Goal: Task Accomplishment & Management: Manage account settings

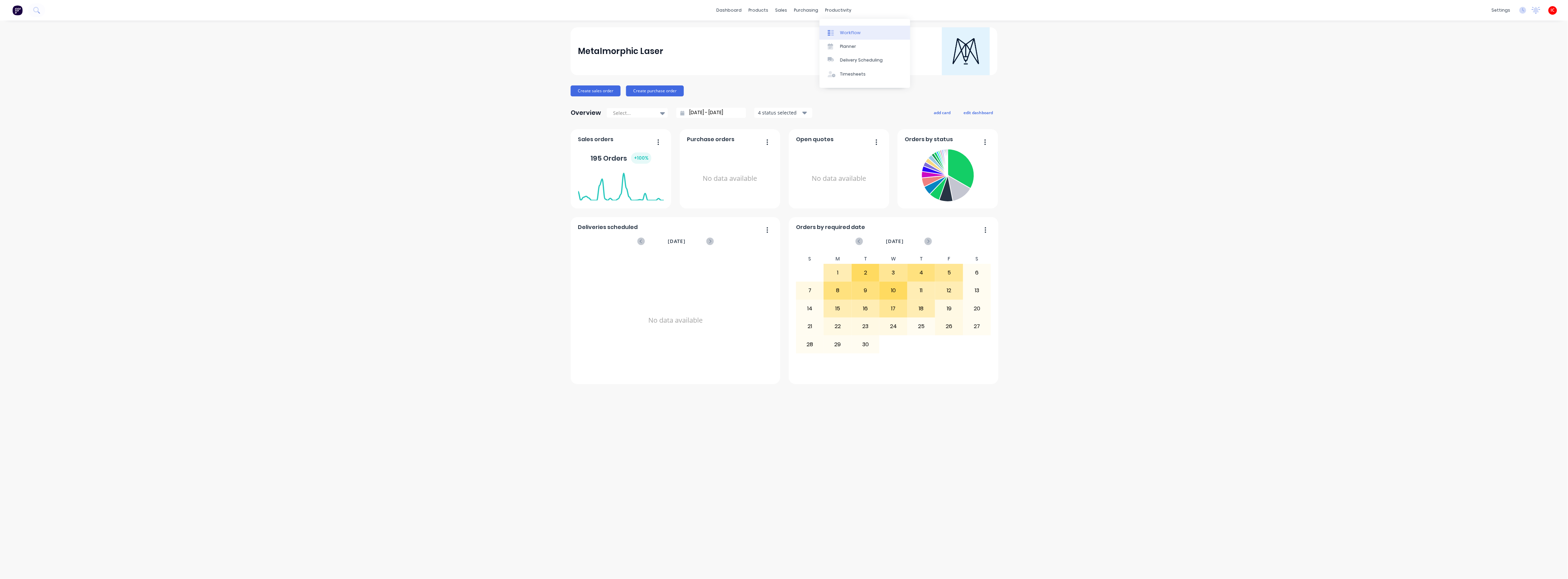
click at [849, 34] on div "Workflow" at bounding box center [850, 33] width 20 height 6
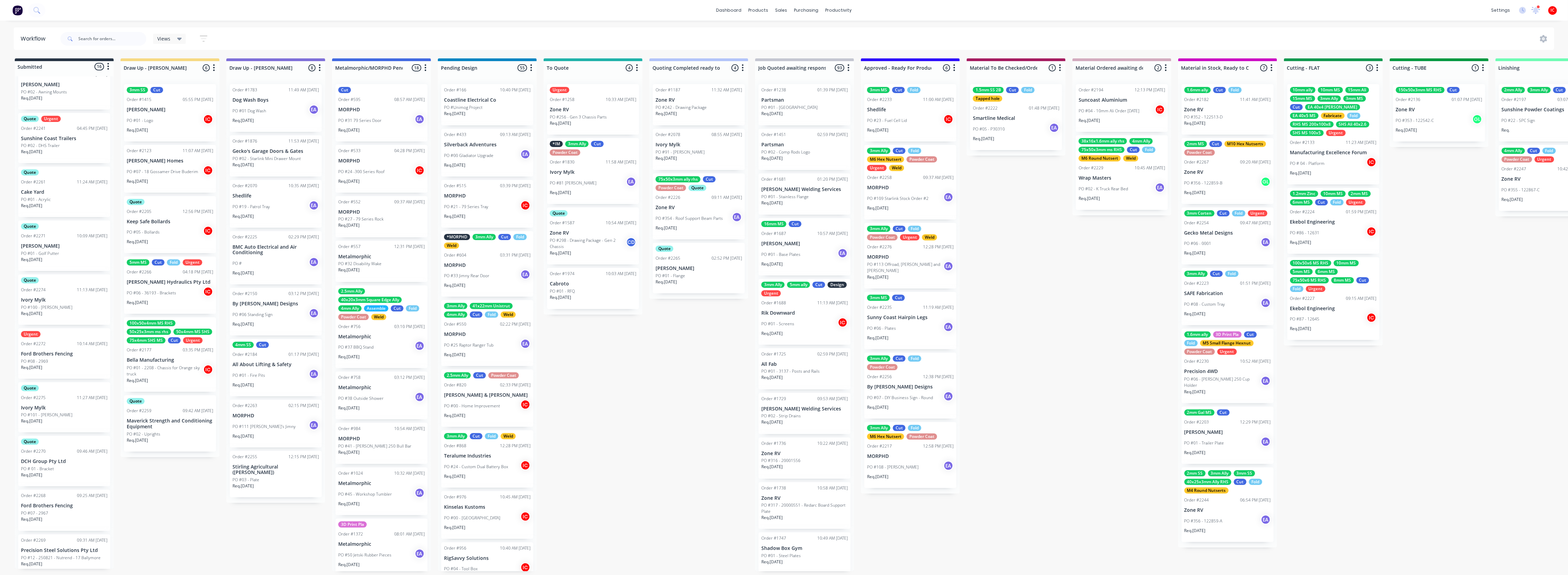
scroll to position [396, 0]
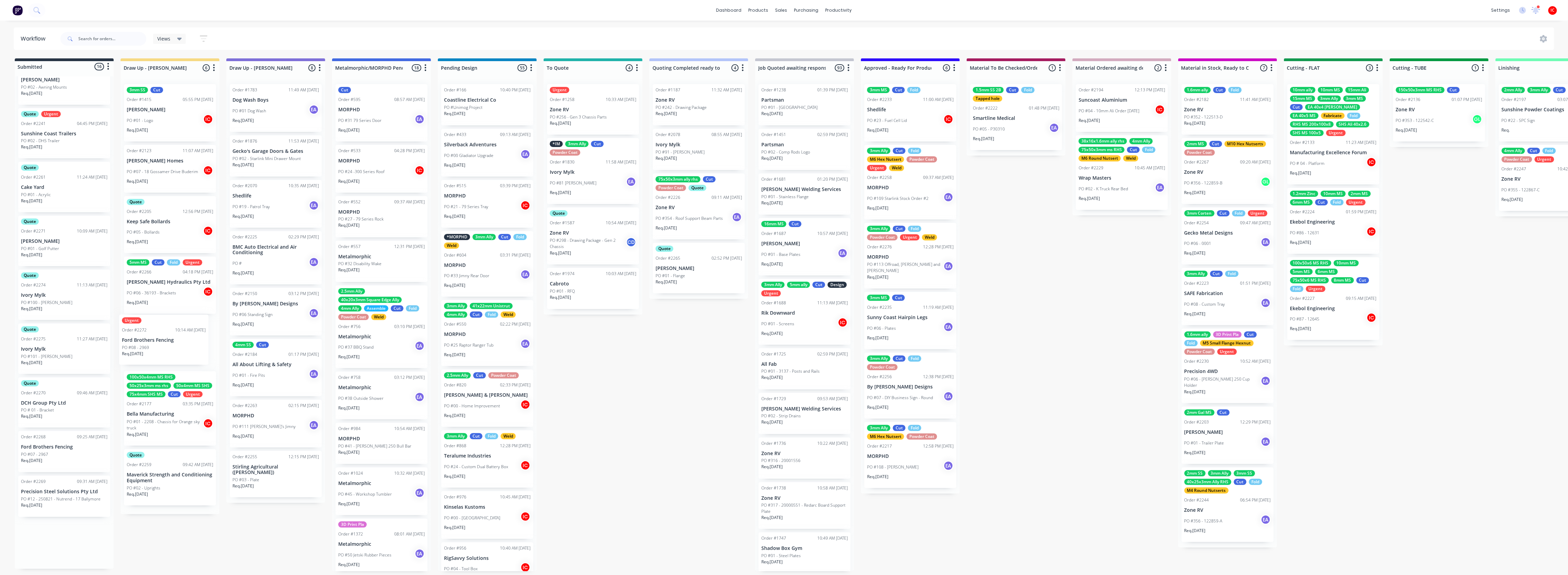
drag, startPoint x: 55, startPoint y: 344, endPoint x: 162, endPoint y: 336, distance: 107.3
click at [162, 336] on div "Submitted 16 Status colour #273444 hex #273444 Save Cancel Summaries Total orde…" at bounding box center [1364, 314] width 2739 height 512
click at [182, 347] on div "PO #08 - 2969" at bounding box center [170, 350] width 87 height 6
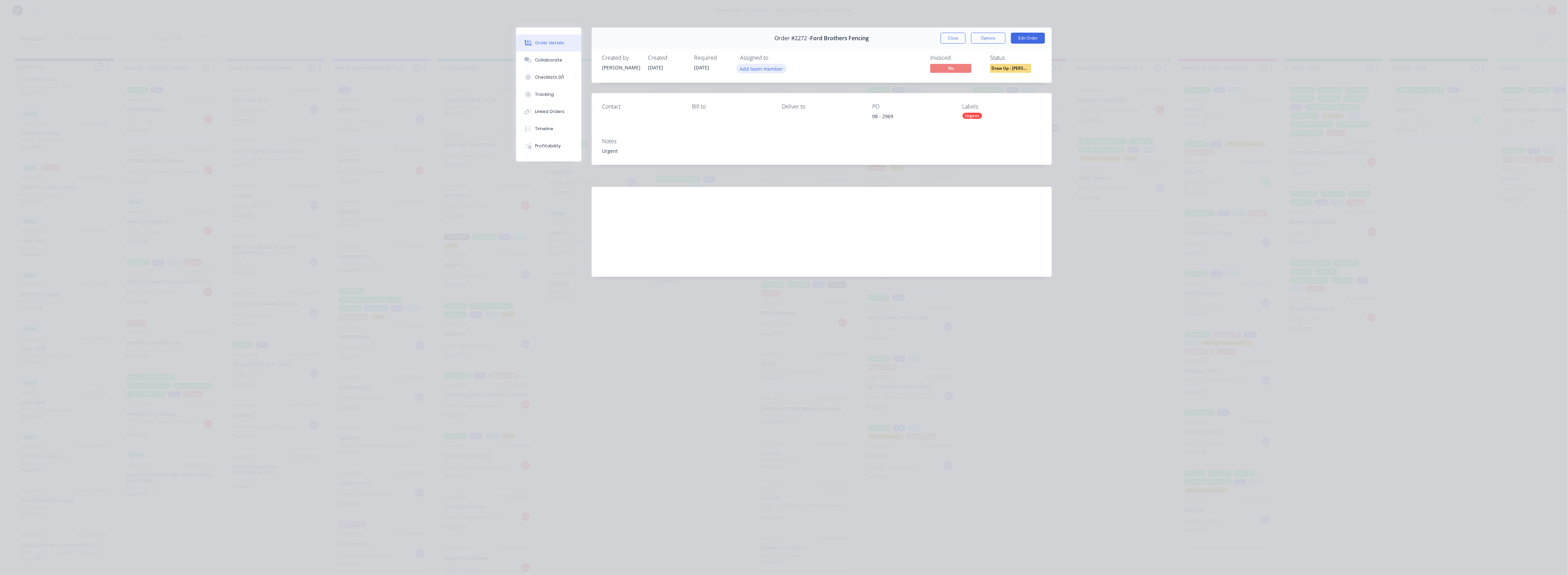
click at [760, 71] on button "Add team member" at bounding box center [762, 69] width 50 height 10
click at [791, 106] on div "[PERSON_NAME] (You)" at bounding box center [795, 109] width 69 height 7
click at [955, 40] on button "Close" at bounding box center [953, 38] width 25 height 11
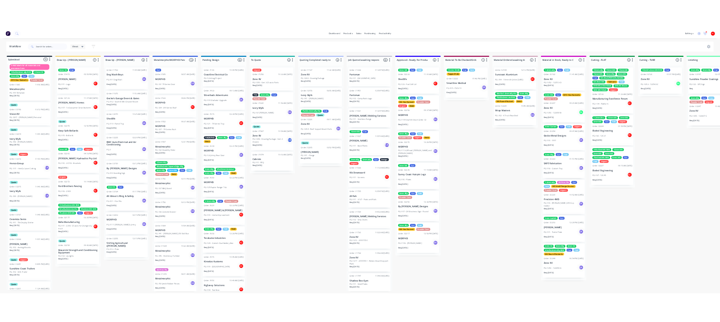
scroll to position [0, 0]
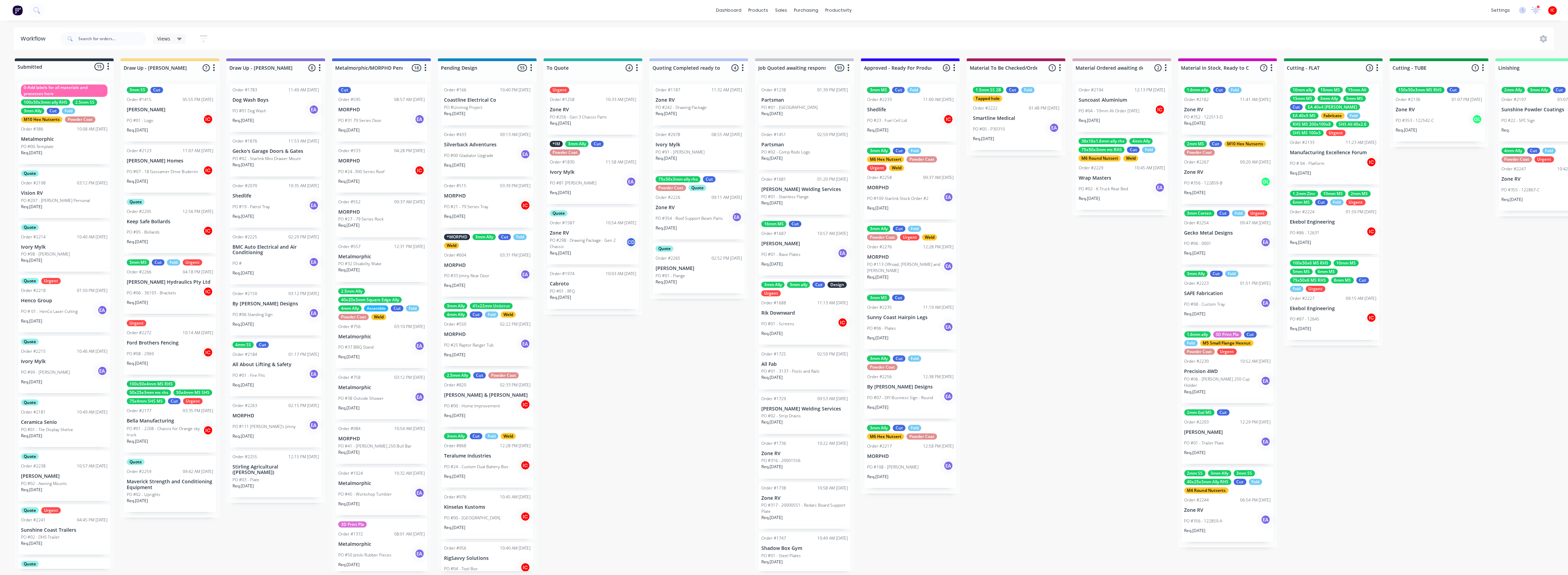
click at [67, 204] on div "Req. [DATE]" at bounding box center [65, 210] width 87 height 12
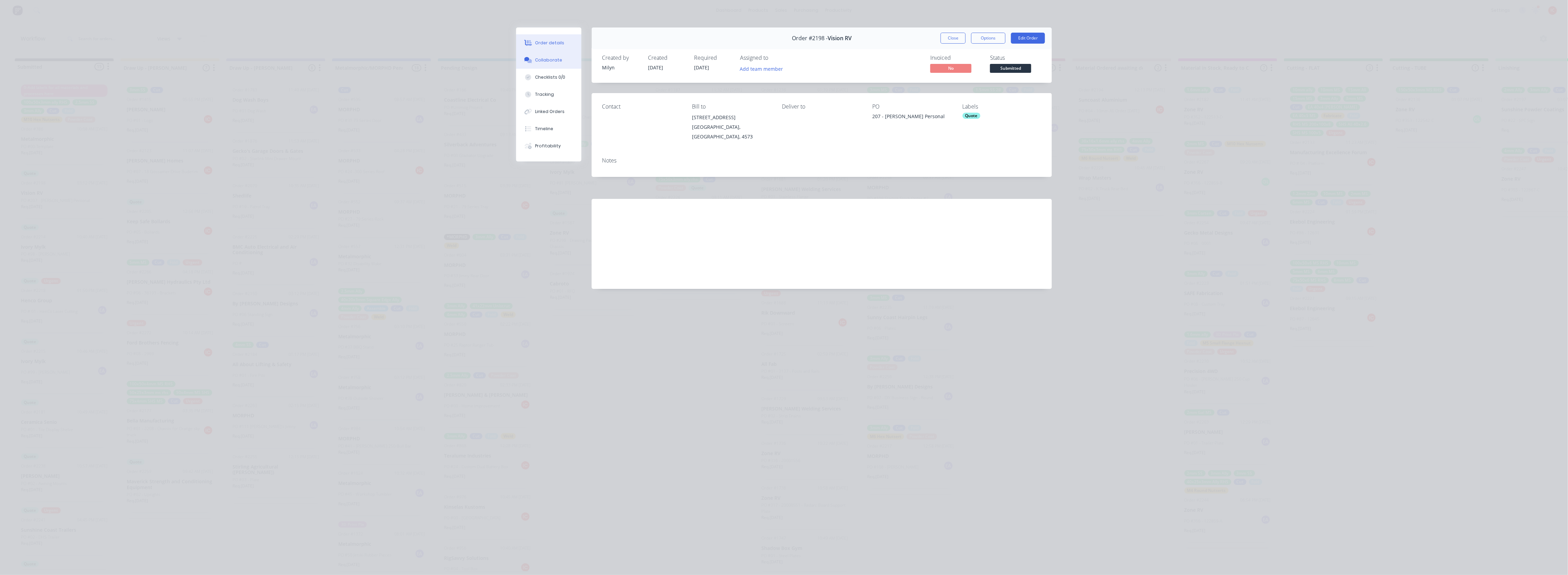
click at [551, 58] on div "Collaborate" at bounding box center [549, 60] width 27 height 6
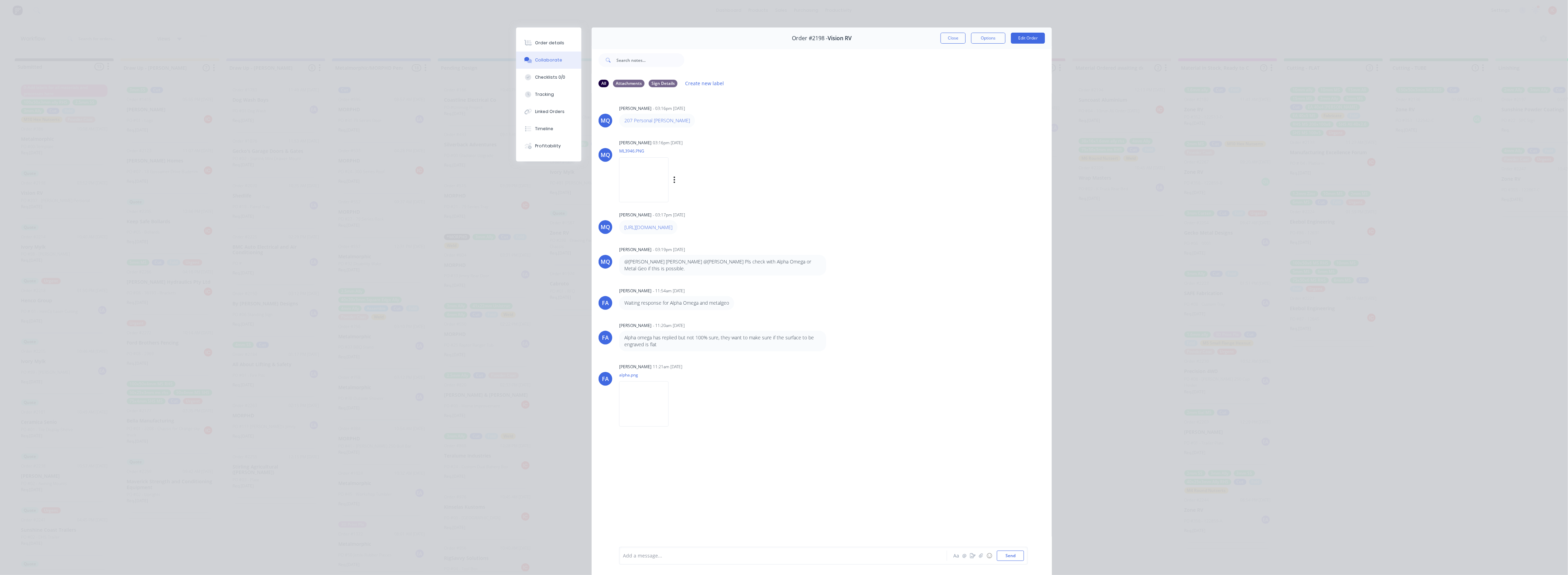
click at [653, 180] on img at bounding box center [643, 180] width 49 height 45
click at [668, 404] on img at bounding box center [643, 403] width 49 height 45
click at [947, 39] on button "Close" at bounding box center [953, 38] width 25 height 11
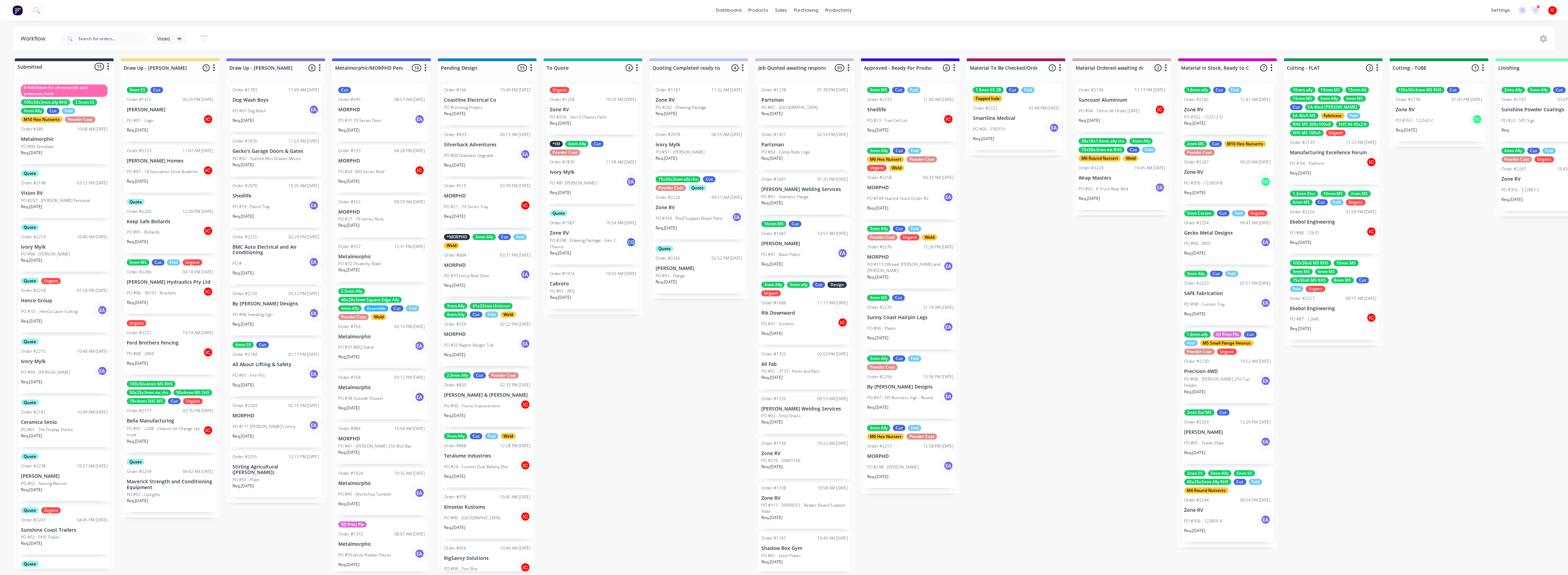
click at [75, 195] on p "Vision RV" at bounding box center [65, 193] width 87 height 6
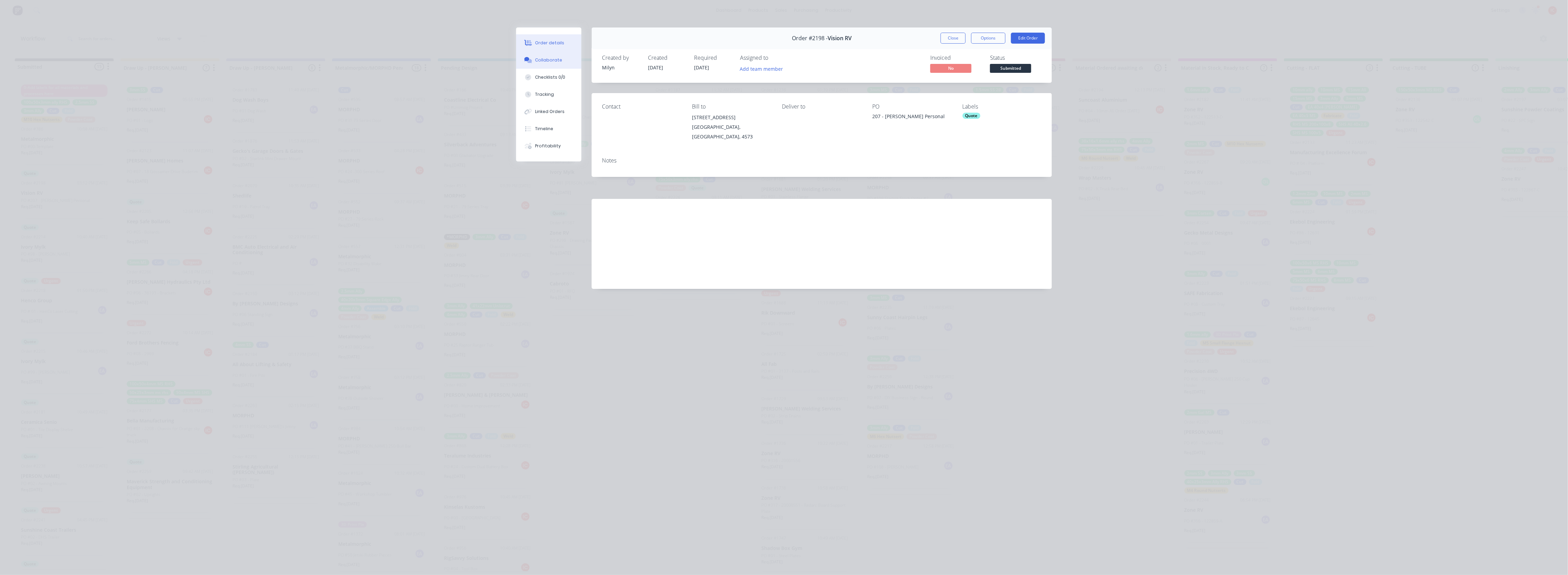
click at [547, 58] on div "Collaborate" at bounding box center [549, 60] width 27 height 6
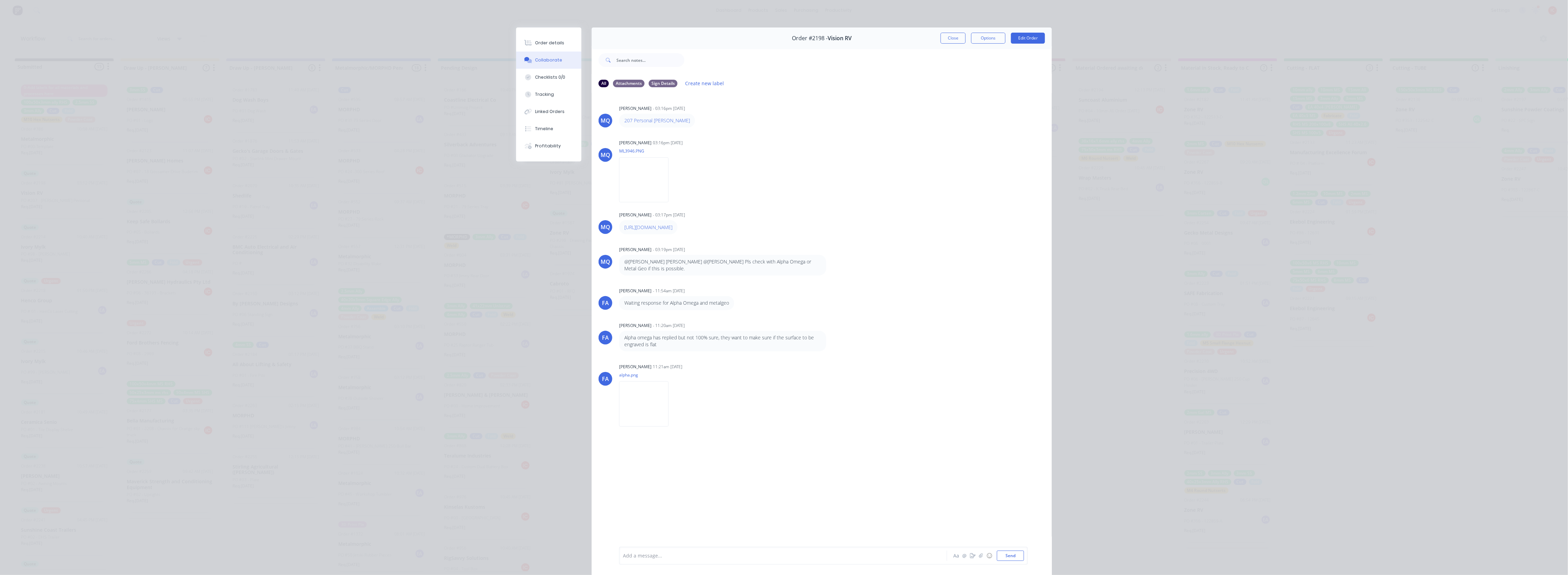
click at [708, 554] on div at bounding box center [773, 555] width 301 height 7
click at [954, 39] on button "Close" at bounding box center [953, 38] width 25 height 11
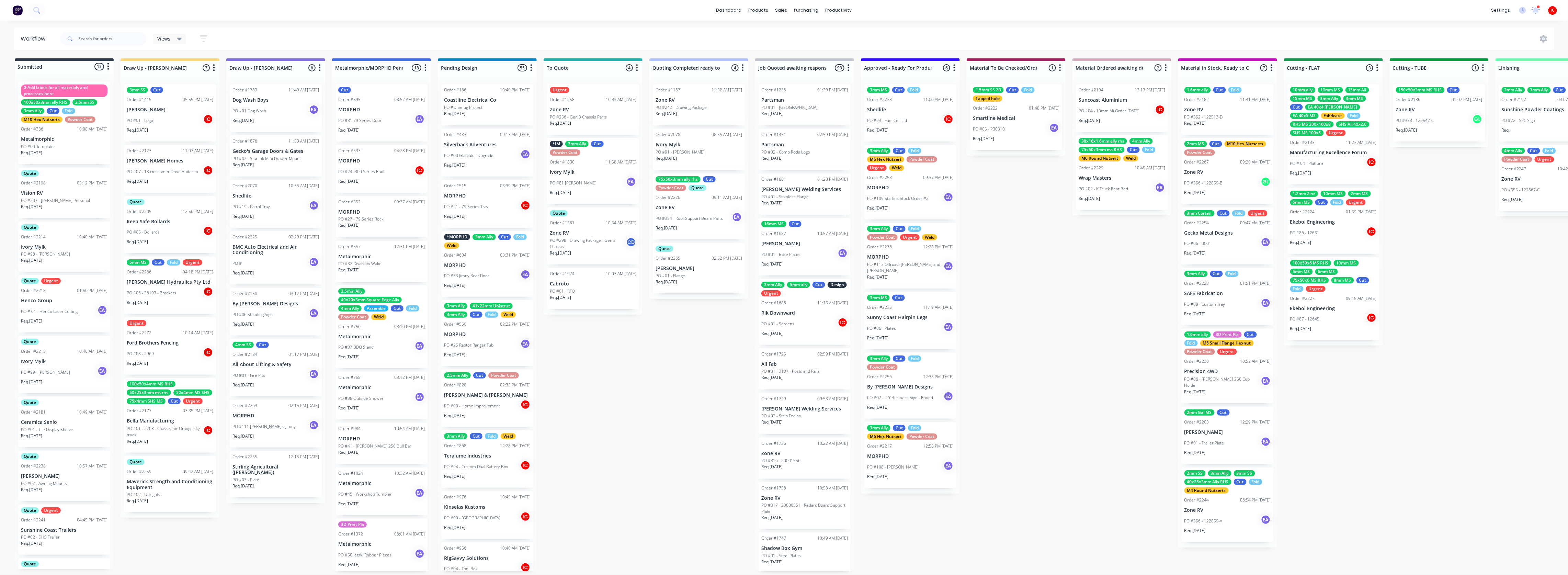
click at [237, 521] on div "Submitted 15 Status colour #273444 hex #273444 Save Cancel Summaries Total orde…" at bounding box center [1364, 314] width 2739 height 512
click at [289, 531] on div "Submitted 15 Status colour #273444 hex #273444 Save Cancel Summaries Total orde…" at bounding box center [1364, 314] width 2739 height 512
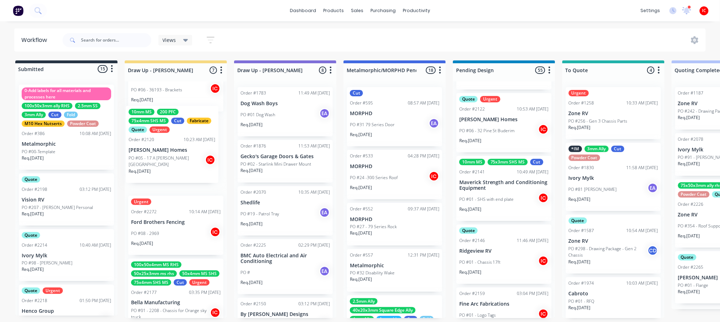
scroll to position [212, 0]
drag, startPoint x: 512, startPoint y: 190, endPoint x: 180, endPoint y: 148, distance: 334.4
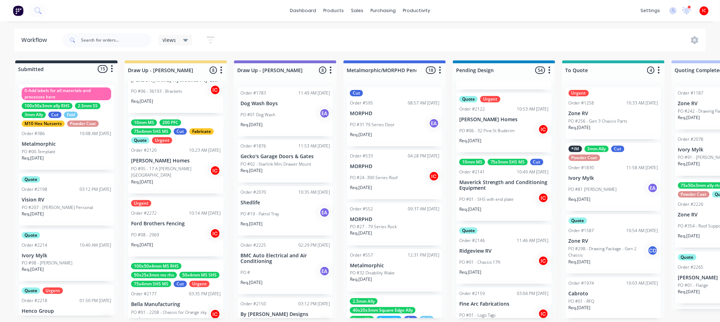
click at [189, 147] on div "10:23 AM [DATE]" at bounding box center [205, 150] width 32 height 6
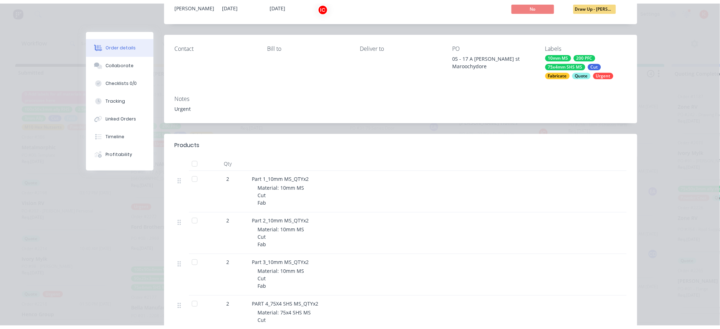
scroll to position [0, 0]
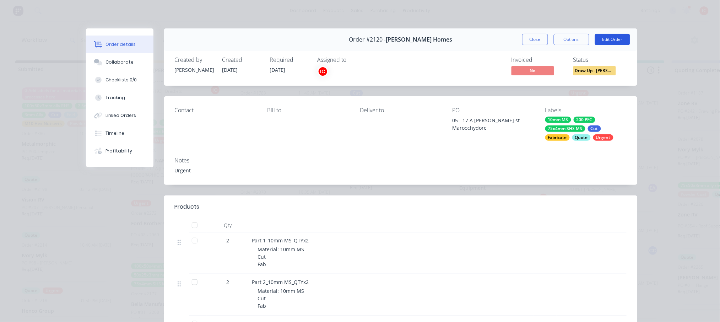
click at [600, 37] on button "Edit Order" at bounding box center [612, 39] width 35 height 11
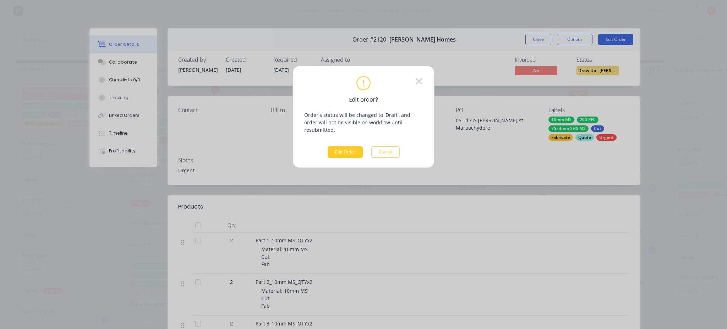
click at [349, 146] on button "Edit Order" at bounding box center [345, 151] width 35 height 11
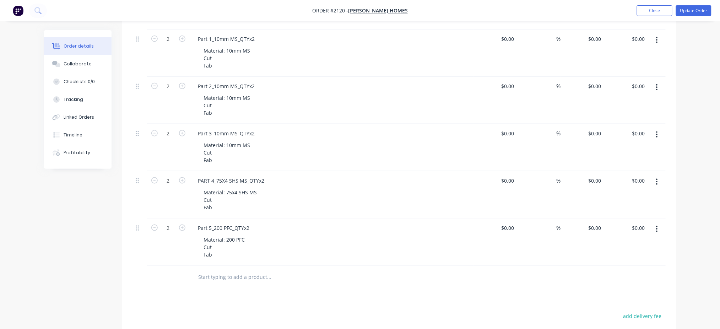
scroll to position [237, 0]
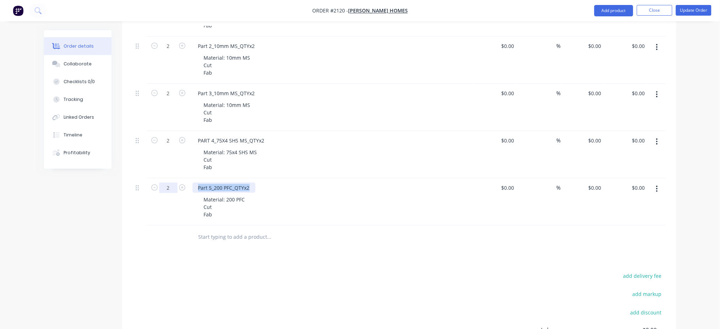
drag, startPoint x: 252, startPoint y: 188, endPoint x: 177, endPoint y: 186, distance: 75.0
click at [177, 186] on div "2 Part 5_200 PFC_QTYx2 Material: 200 PFC Cut Fab $0.00 $0.00 % $0.00 $0.00 $0.0…" at bounding box center [399, 201] width 533 height 47
paste div
click at [180, 188] on icon "button" at bounding box center [182, 187] width 6 height 6
click at [156, 188] on icon "button" at bounding box center [154, 187] width 6 height 6
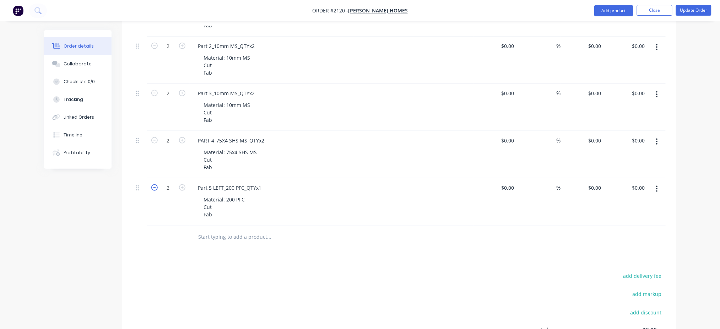
click at [156, 188] on icon "button" at bounding box center [154, 187] width 6 height 6
type input "1"
click at [376, 201] on div "Material: 200 PFC Cut Fab" at bounding box center [334, 206] width 273 height 25
click at [661, 189] on button "button" at bounding box center [657, 189] width 17 height 13
click at [636, 224] on div "Duplicate" at bounding box center [632, 222] width 55 height 10
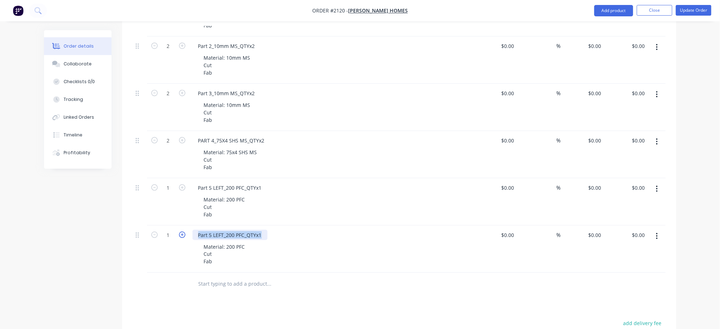
drag, startPoint x: 264, startPoint y: 235, endPoint x: 183, endPoint y: 237, distance: 81.0
click at [183, 237] on div "1 Part 5 LEFT_200 PFC_QTYx1 Material: 200 PFC Cut Fab $0.00 $0.00 % $0.00 $0.00…" at bounding box center [399, 249] width 533 height 47
paste div
click at [336, 243] on div "Material: 200 PFC Cut Fab" at bounding box center [334, 254] width 273 height 25
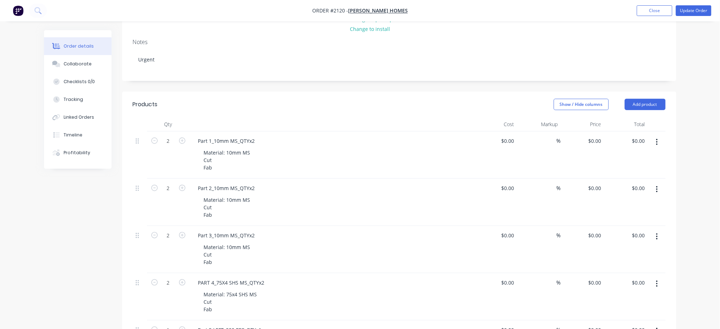
scroll to position [0, 0]
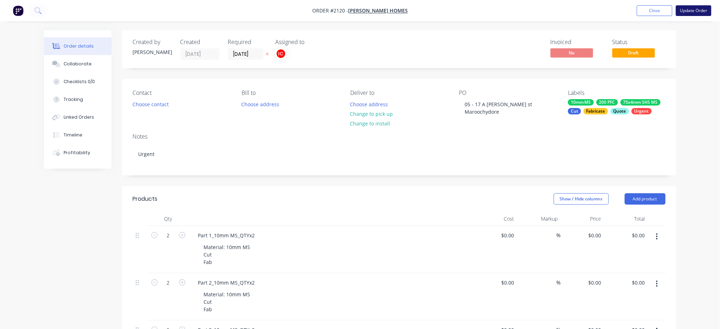
click at [696, 9] on button "Update Order" at bounding box center [694, 10] width 36 height 11
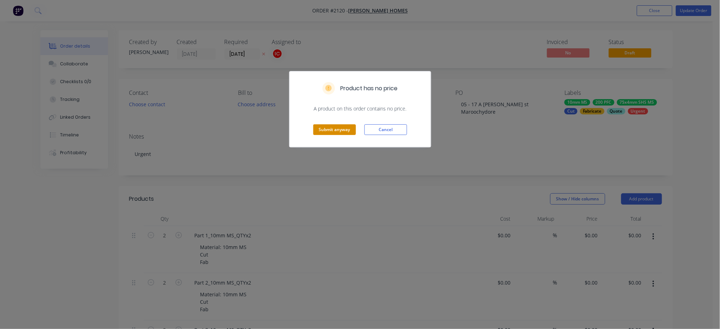
click at [331, 131] on button "Submit anyway" at bounding box center [334, 129] width 43 height 11
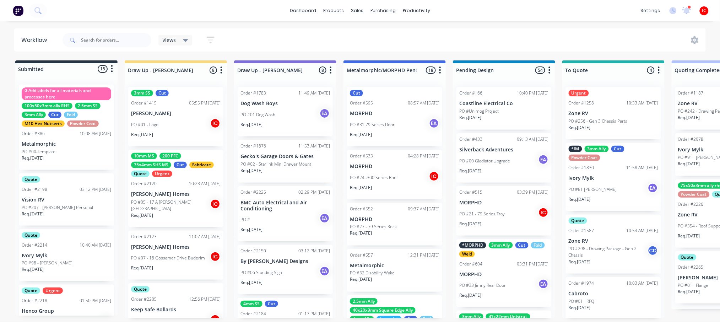
click at [186, 211] on p "PO #05 - 17 A [PERSON_NAME][GEOGRAPHIC_DATA]" at bounding box center [170, 205] width 79 height 13
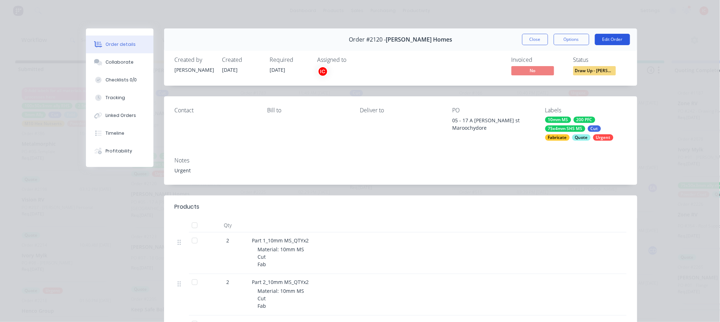
click at [612, 42] on button "Edit Order" at bounding box center [612, 39] width 35 height 11
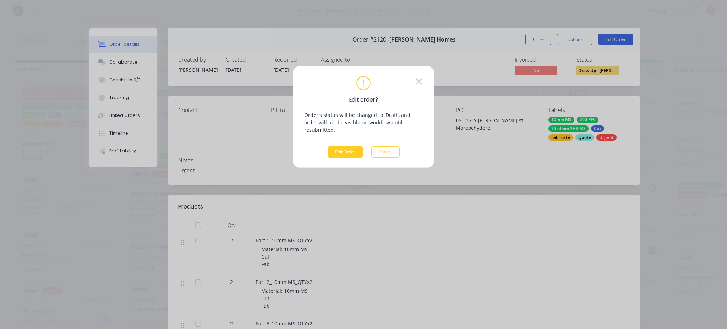
click at [350, 147] on button "Edit Order" at bounding box center [345, 151] width 35 height 11
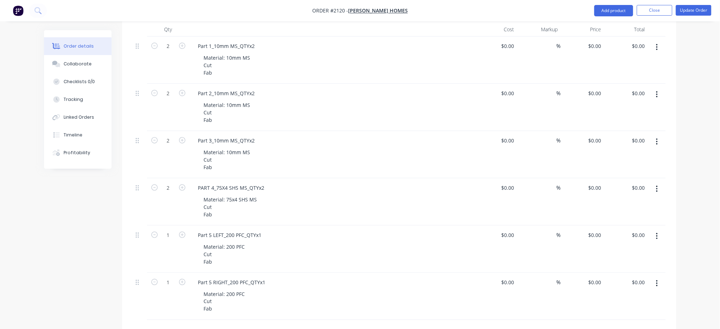
scroll to position [237, 0]
click at [658, 237] on button "button" at bounding box center [657, 236] width 17 height 13
click at [364, 152] on div "Material: 75x4 SHS MS Cut Fab" at bounding box center [334, 159] width 273 height 25
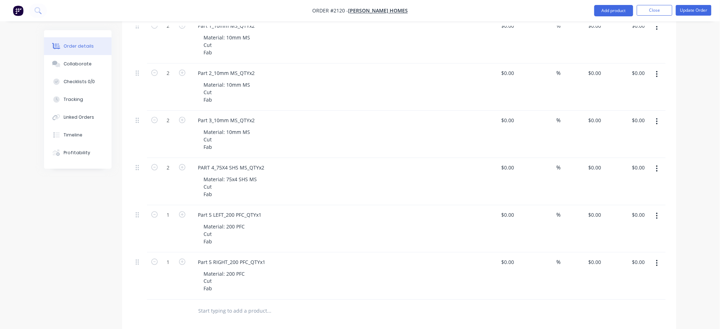
scroll to position [189, 0]
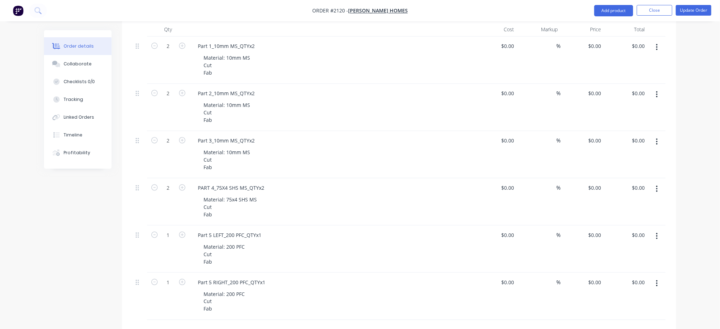
click at [659, 141] on button "button" at bounding box center [657, 141] width 17 height 13
click at [634, 174] on div "Duplicate" at bounding box center [632, 174] width 55 height 10
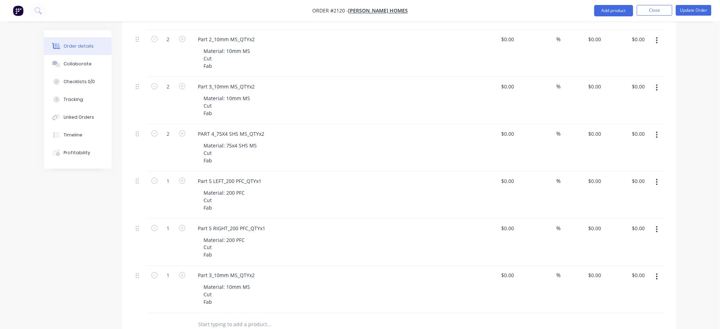
scroll to position [284, 0]
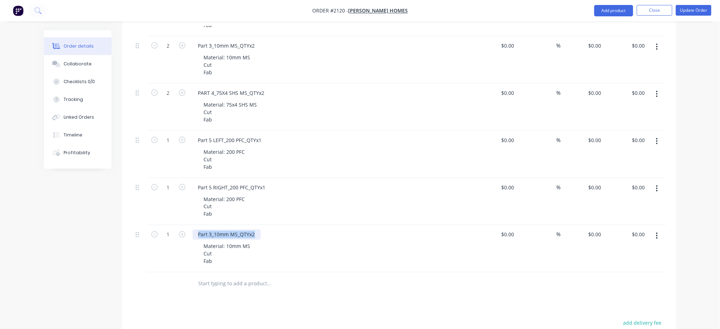
drag, startPoint x: 256, startPoint y: 232, endPoint x: 186, endPoint y: 227, distance: 69.8
click at [186, 227] on div "1 Part 3_10mm MS_QTYx2 Material: 10mm MS Cut Fab $0.00 $0.00 % $0.00 $0.00 $0.0…" at bounding box center [399, 248] width 533 height 47
paste div
click at [309, 249] on div "Material: 10mm MS Cut Fab" at bounding box center [334, 253] width 273 height 25
click at [182, 232] on icon "button" at bounding box center [182, 234] width 6 height 6
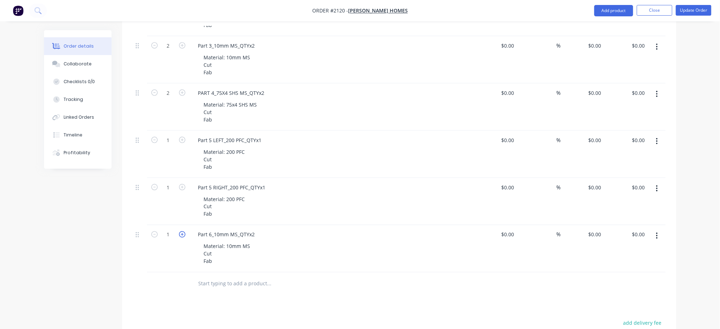
type input "2"
drag, startPoint x: 137, startPoint y: 236, endPoint x: 142, endPoint y: 90, distance: 145.7
click at [142, 90] on div "2 Part 1_10mm MS_QTYx2 Material: 10mm MS Cut Fab $0.00 $0.00 % $0.00 $0.00 $0.0…" at bounding box center [399, 107] width 533 height 331
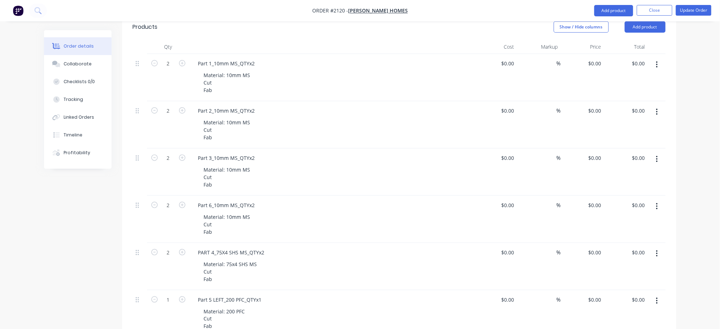
scroll to position [142, 0]
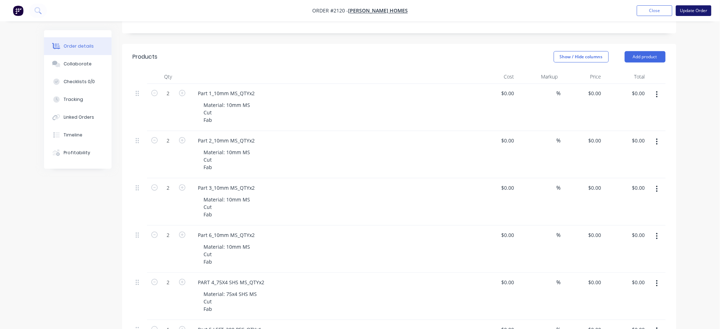
click at [697, 12] on button "Update Order" at bounding box center [694, 10] width 36 height 11
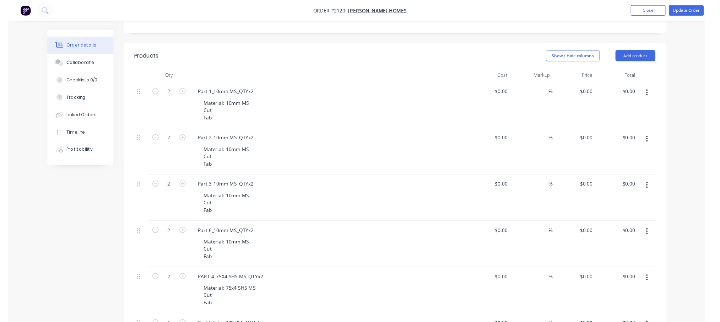
scroll to position [0, 0]
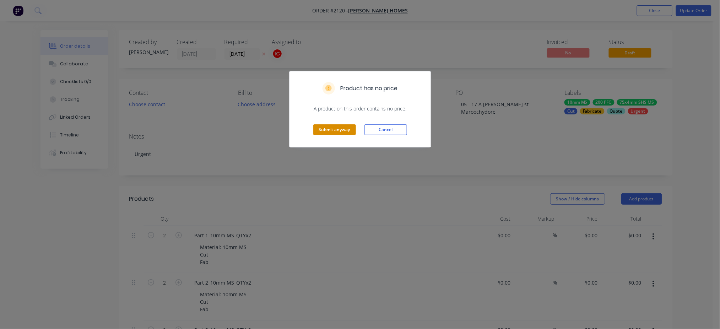
click at [345, 134] on button "Submit anyway" at bounding box center [334, 129] width 43 height 11
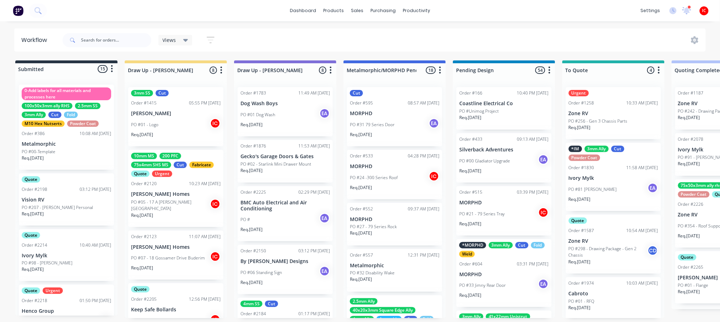
click at [183, 196] on p "[PERSON_NAME] Homes" at bounding box center [176, 194] width 90 height 6
